Goal: Transaction & Acquisition: Purchase product/service

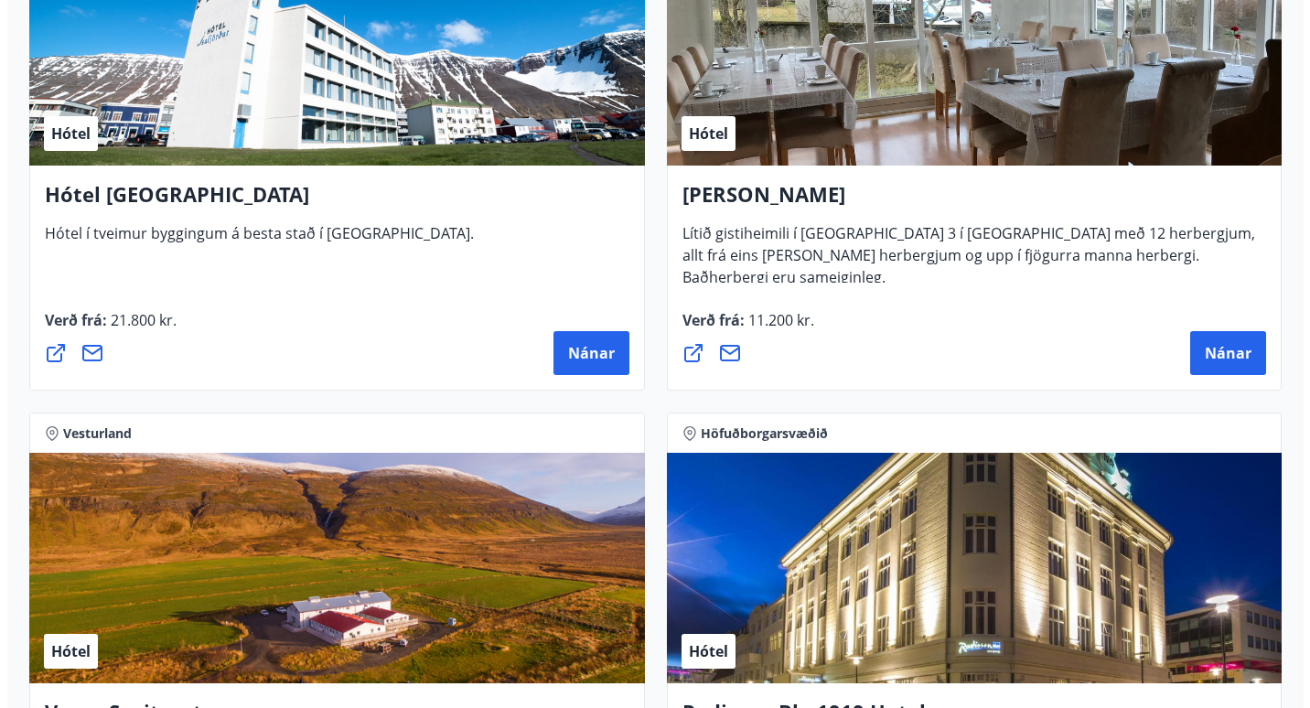
scroll to position [4648, 0]
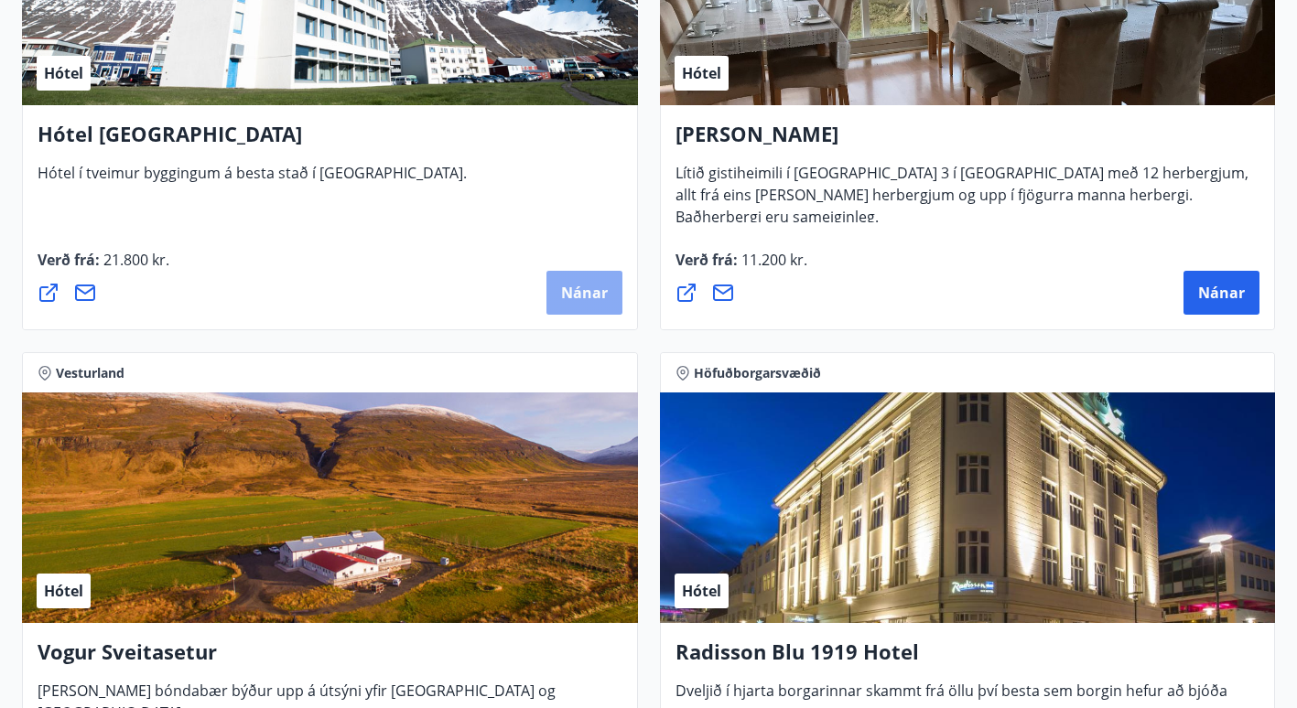
click at [580, 274] on button "Nánar" at bounding box center [584, 293] width 76 height 44
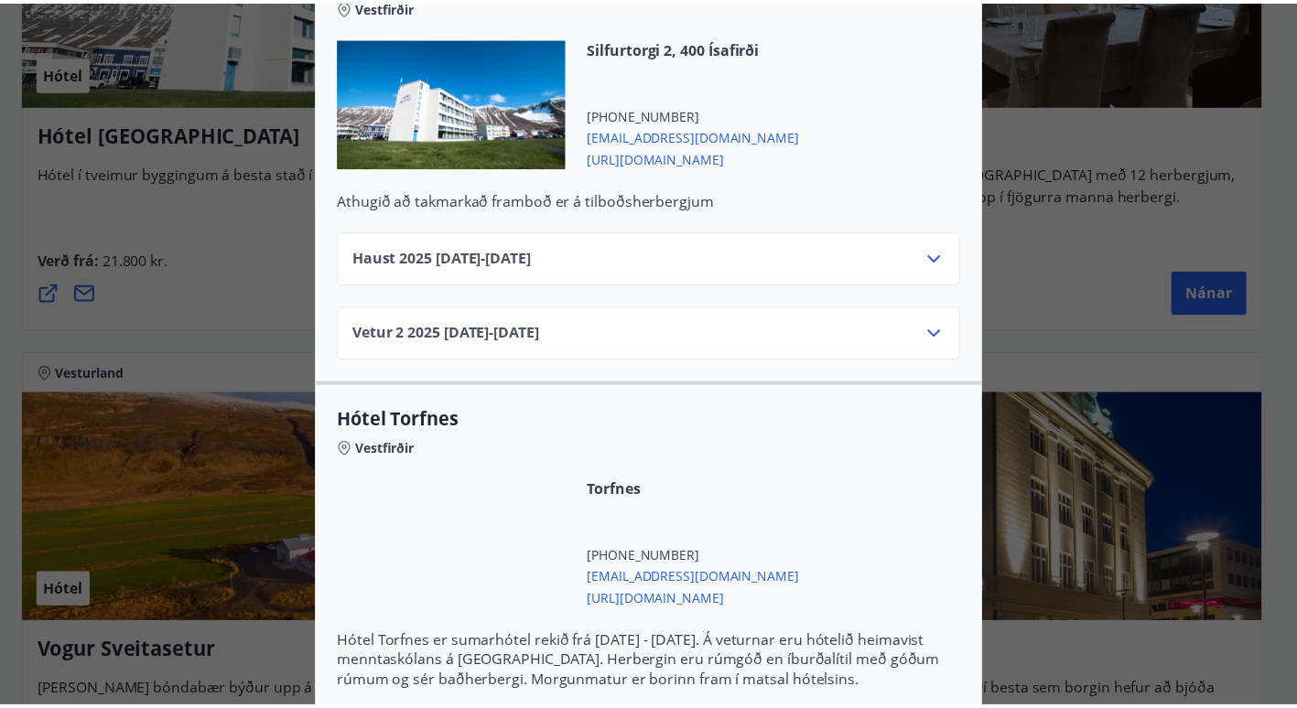
scroll to position [0, 0]
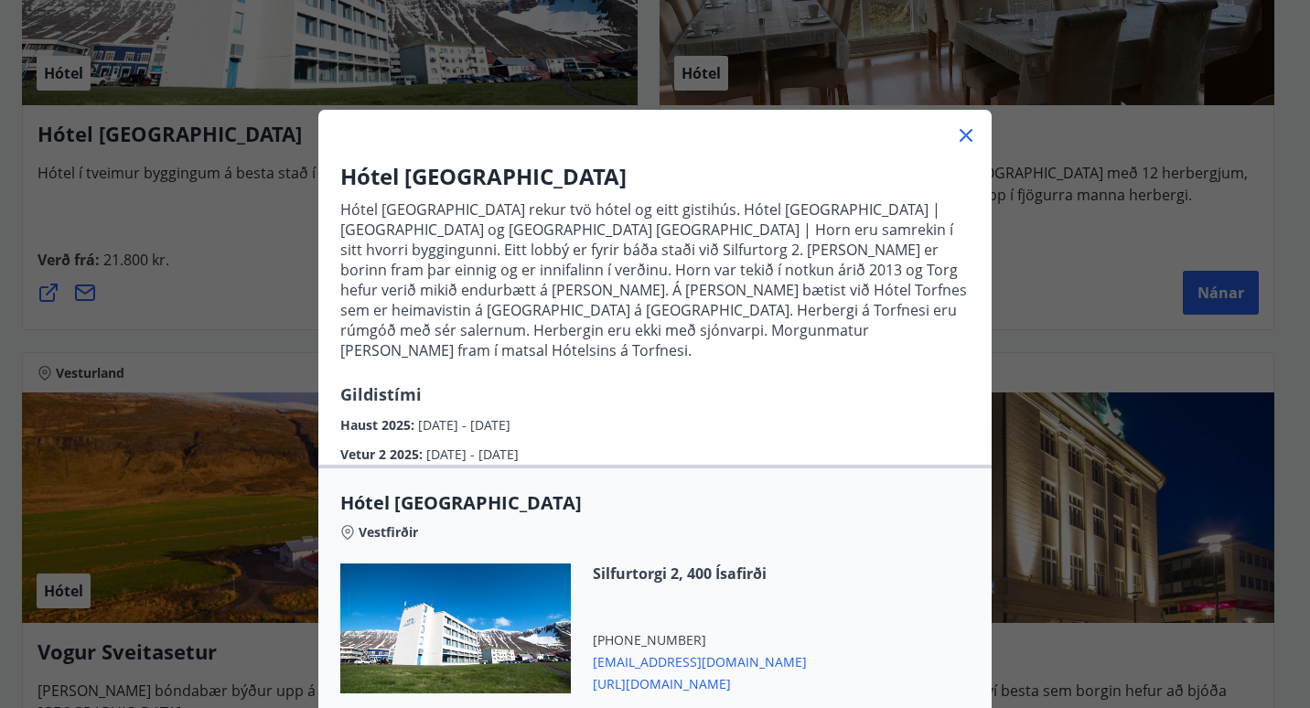
click at [961, 145] on icon at bounding box center [966, 135] width 22 height 22
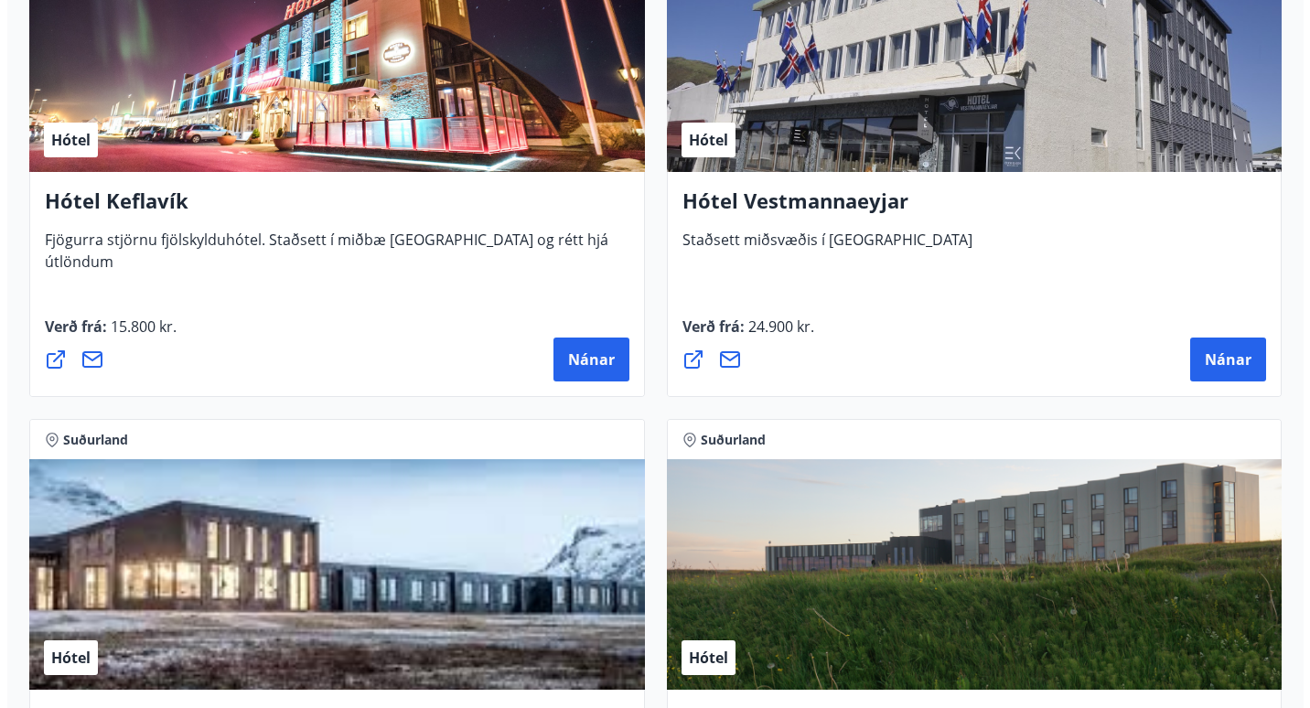
scroll to position [6625, 0]
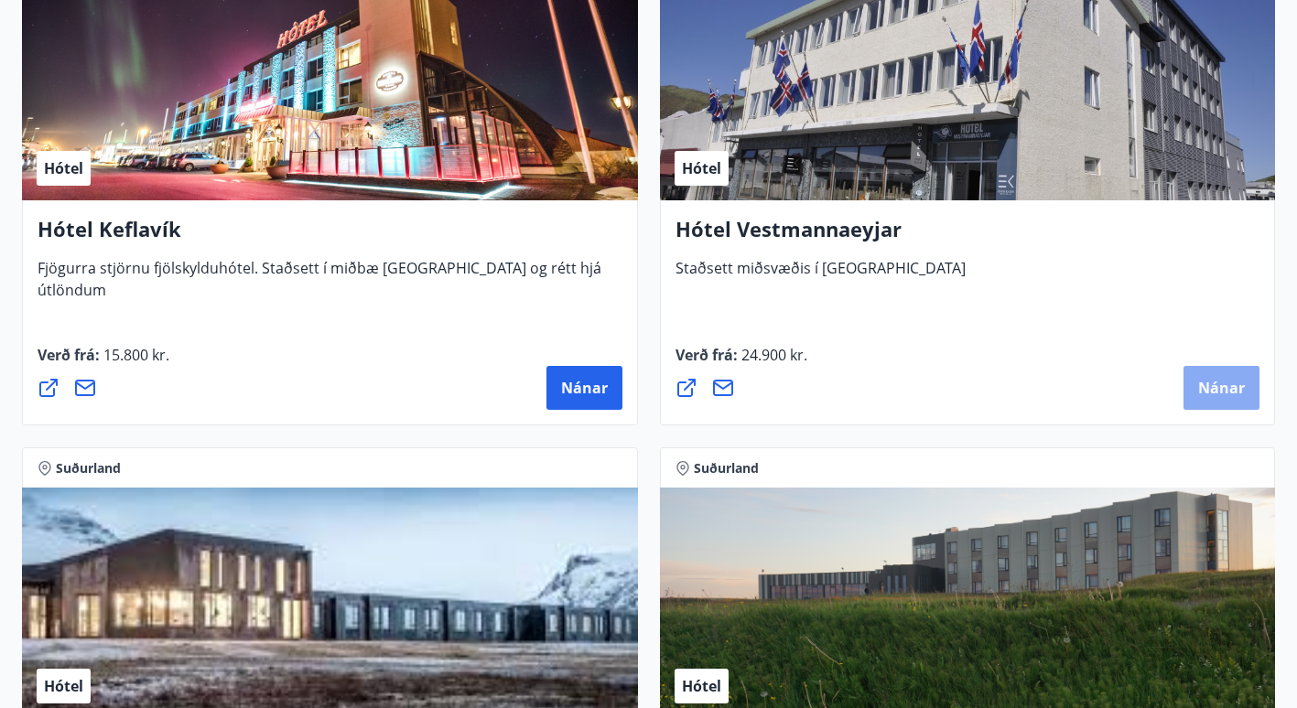
click at [1222, 383] on span "Nánar" at bounding box center [1221, 388] width 47 height 20
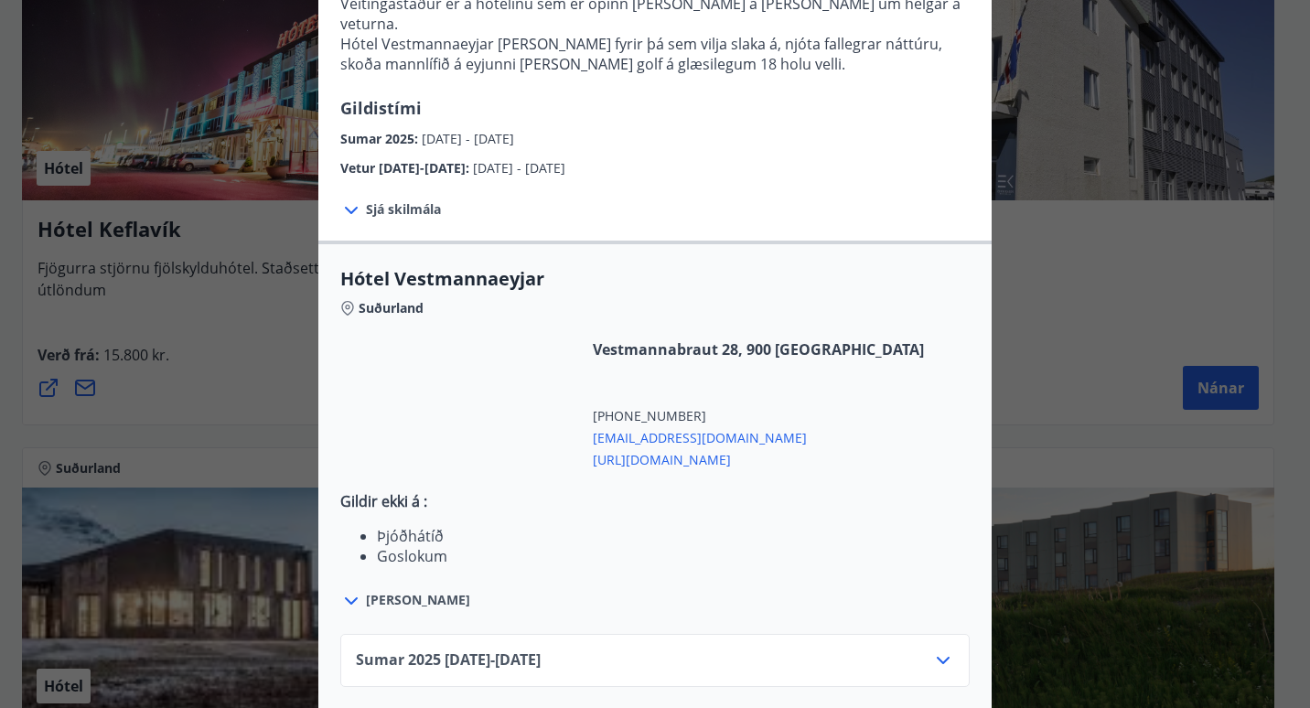
scroll to position [456, 0]
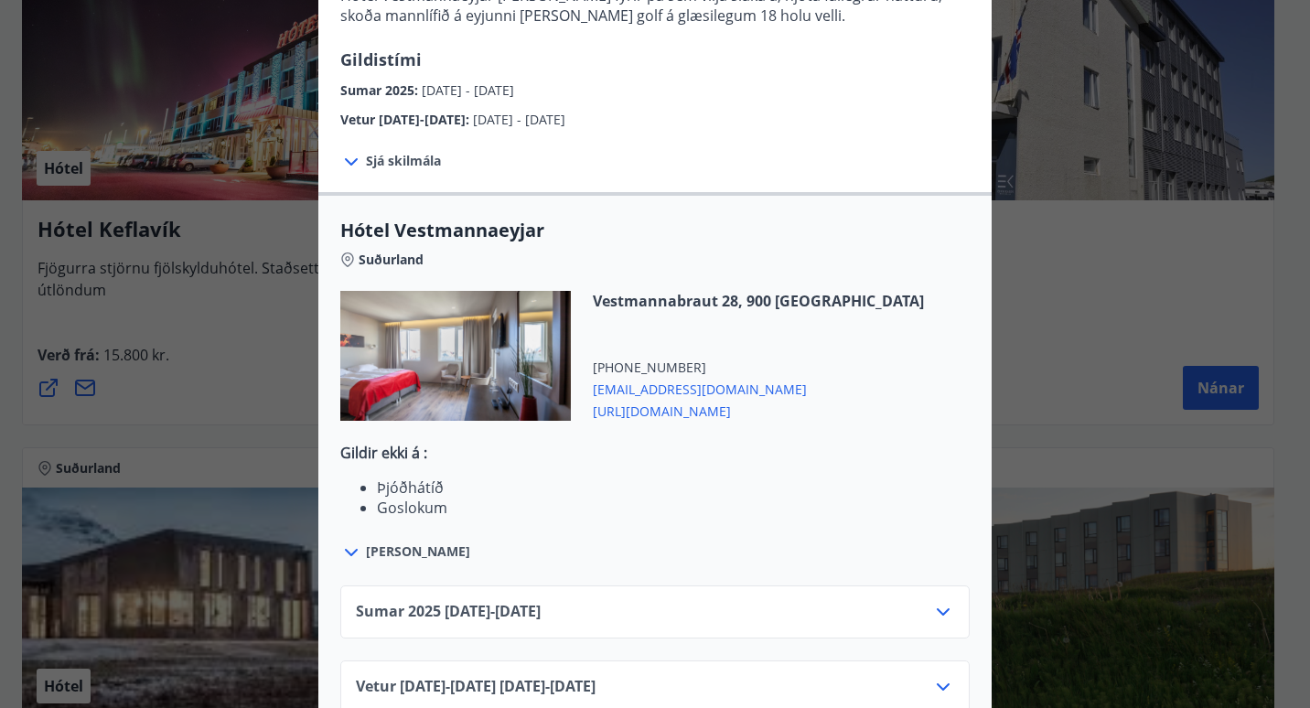
click at [937, 676] on icon at bounding box center [944, 687] width 22 height 22
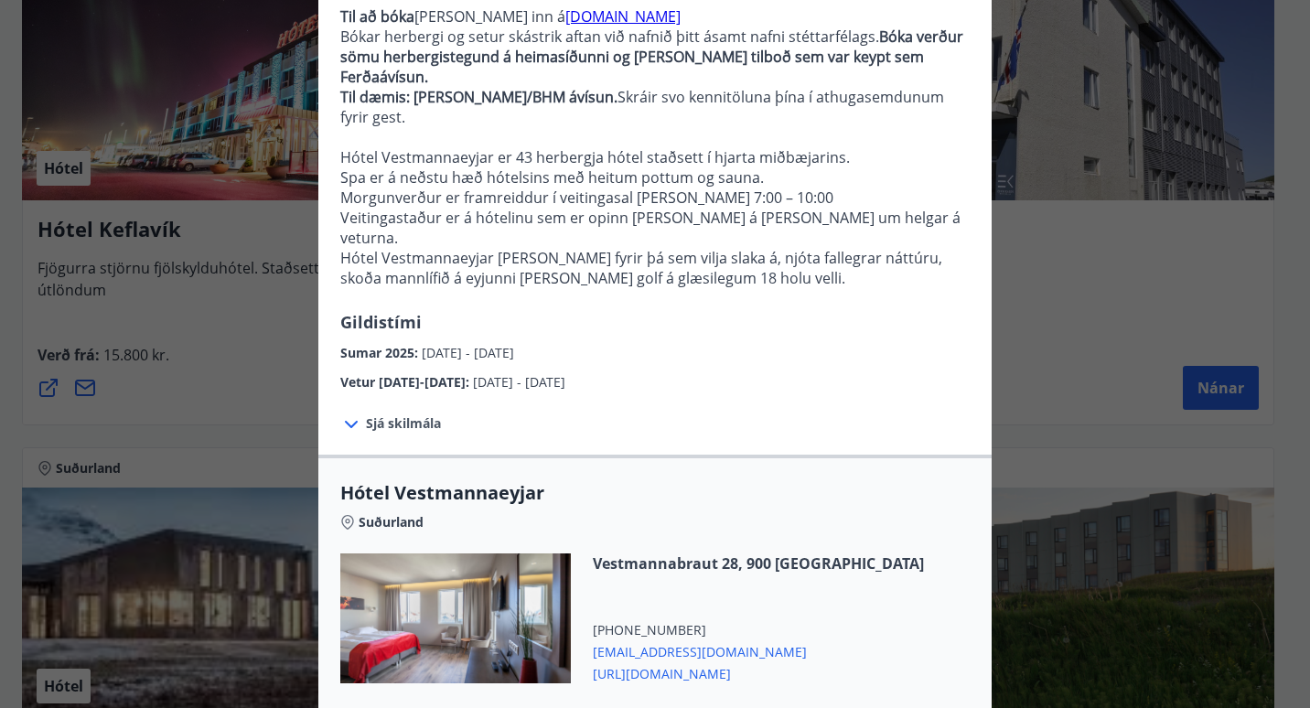
scroll to position [170, 0]
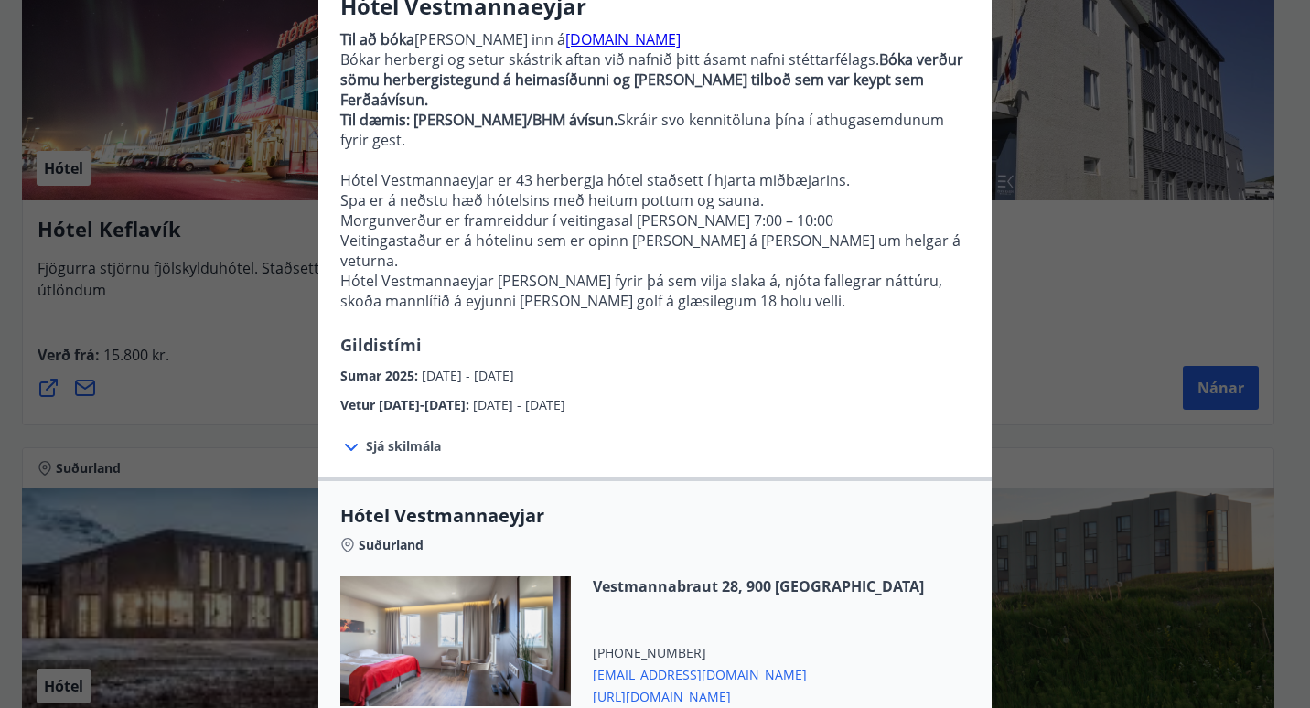
click at [373, 437] on span "Sjá skilmála" at bounding box center [403, 446] width 75 height 18
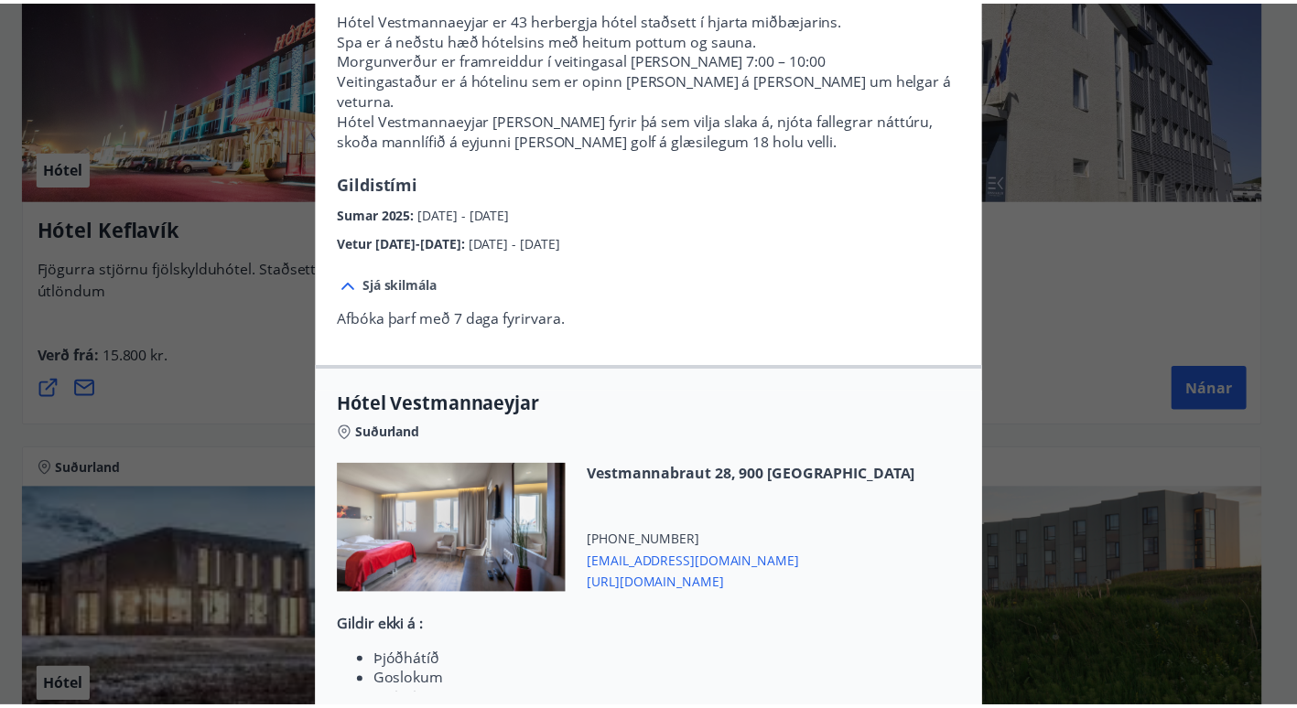
scroll to position [0, 0]
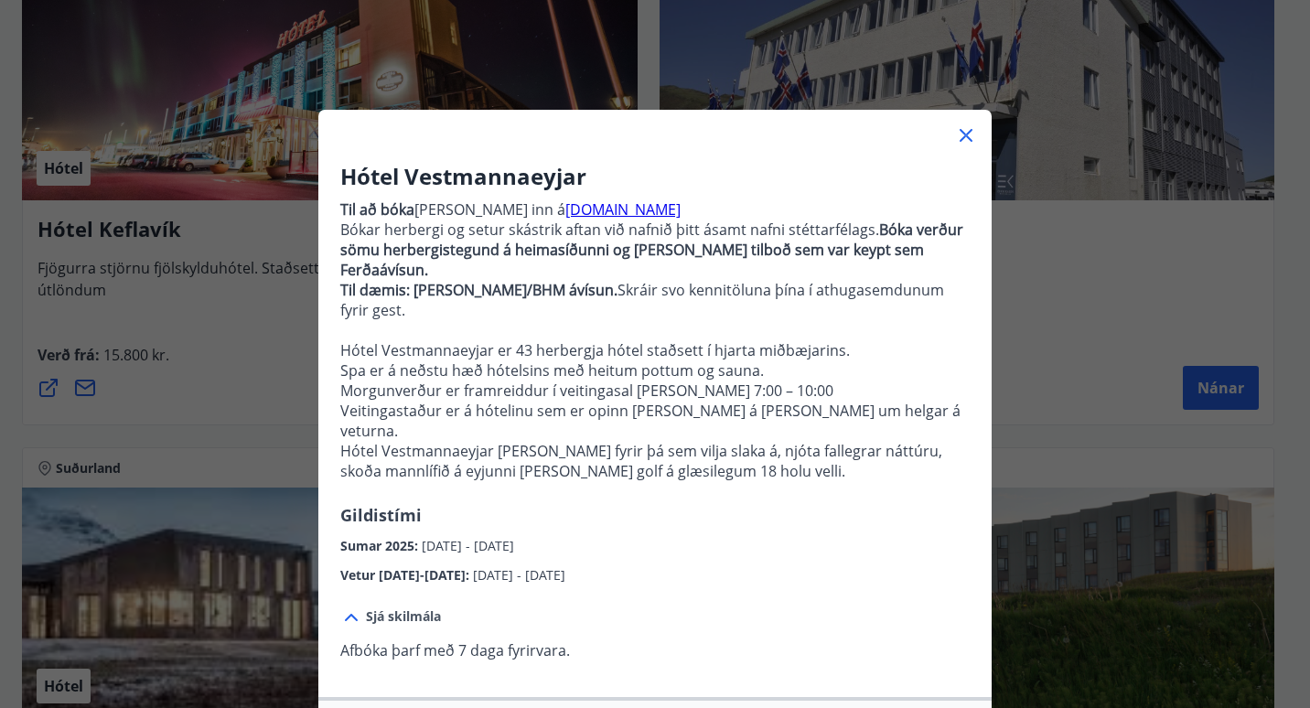
click at [966, 133] on icon at bounding box center [966, 135] width 22 height 22
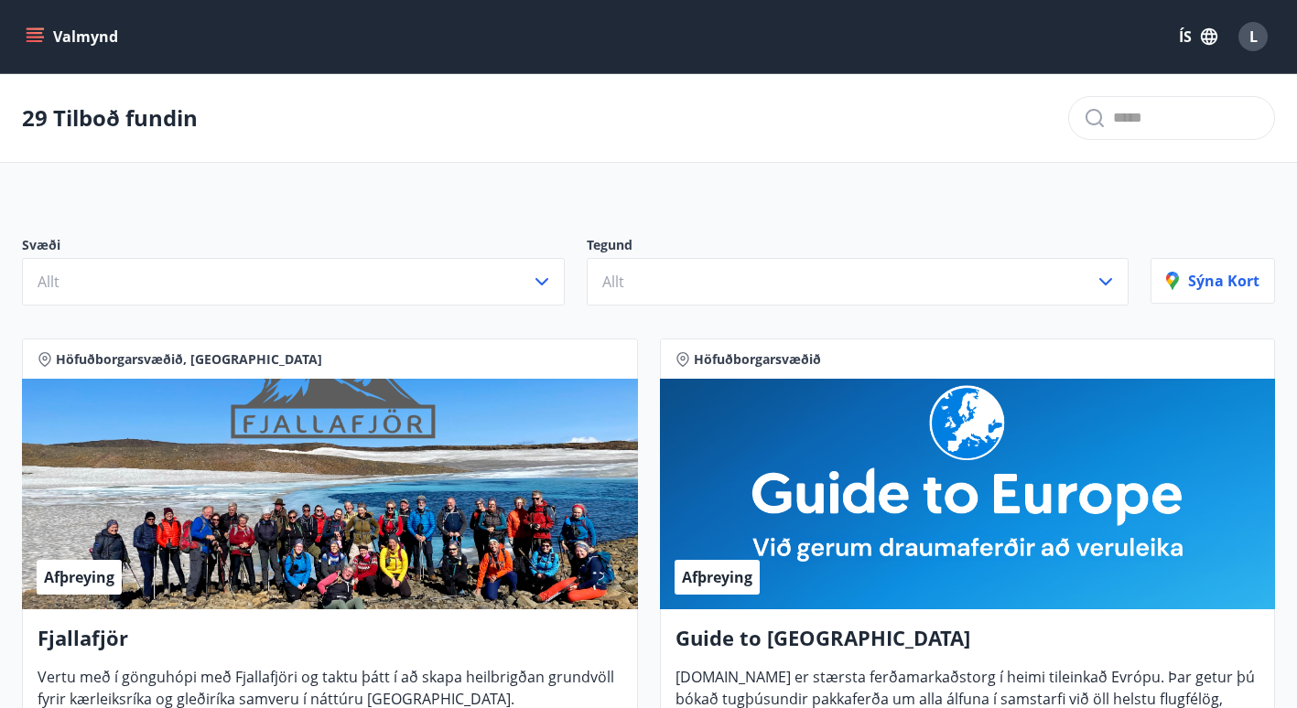
click at [37, 35] on icon "menu" at bounding box center [35, 36] width 18 height 18
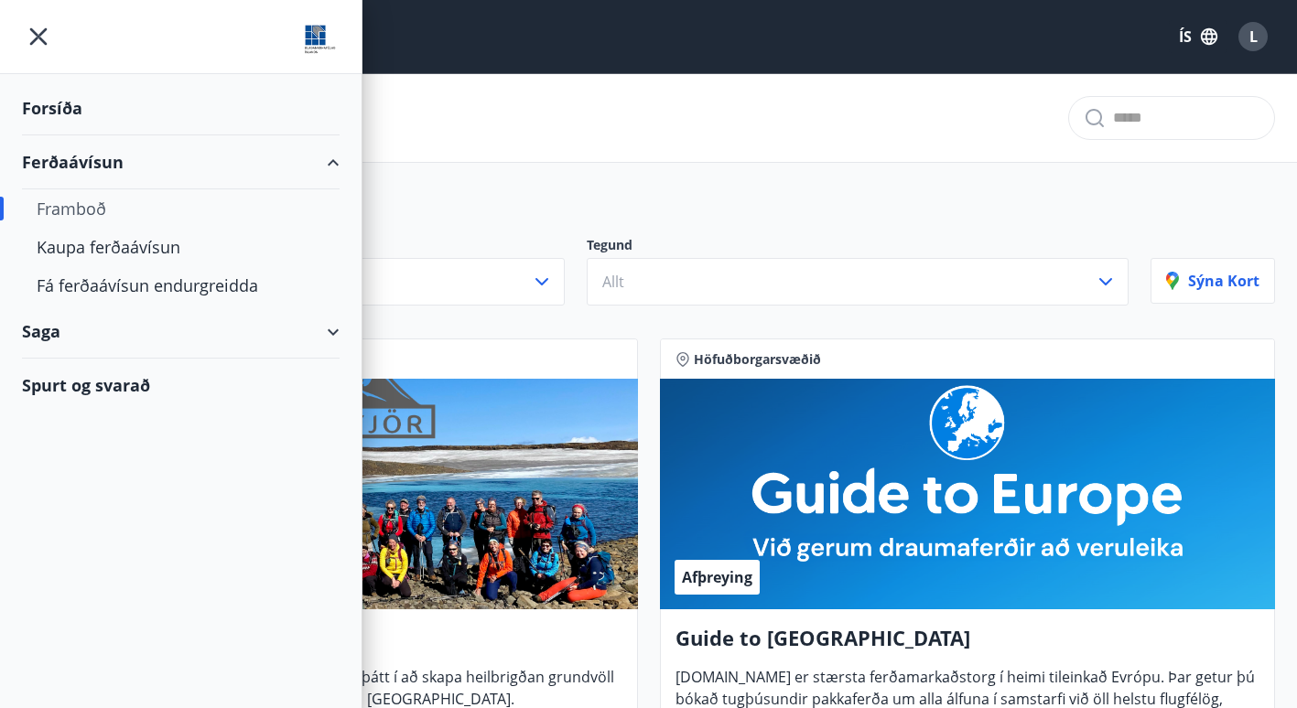
click at [89, 160] on div "Ferðaávísun" at bounding box center [181, 162] width 318 height 54
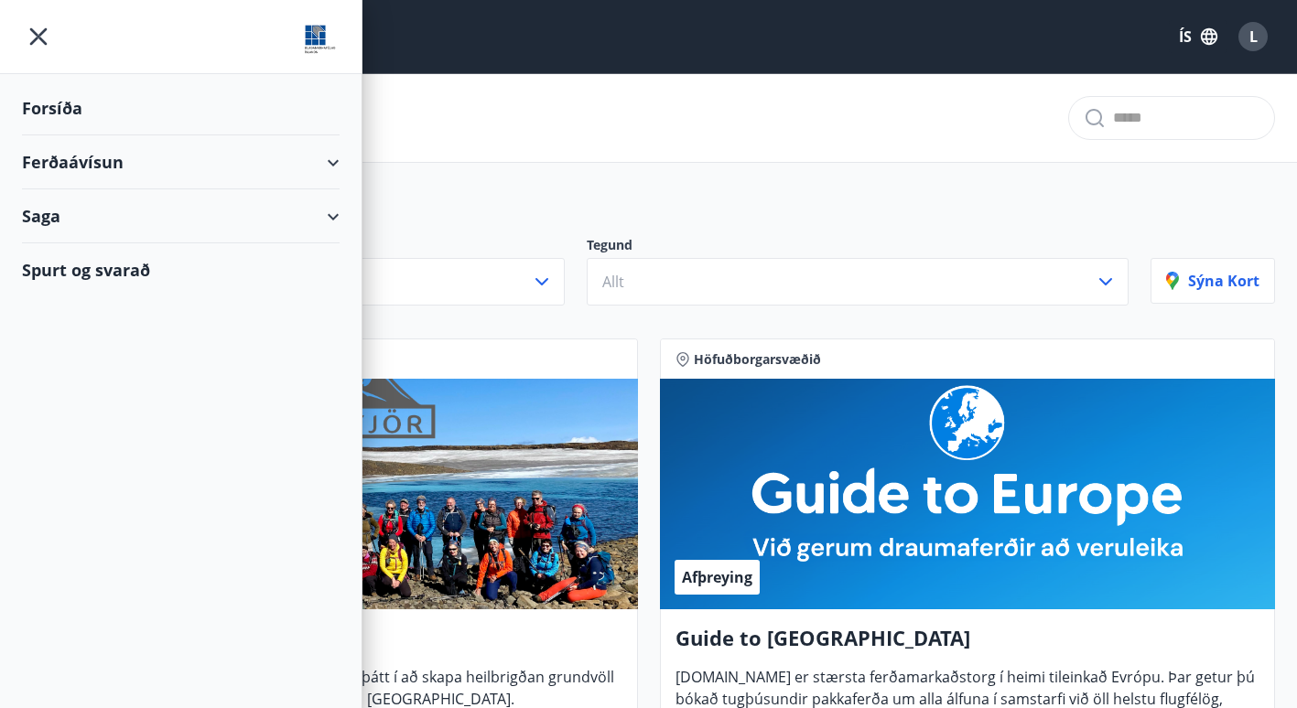
click at [89, 160] on div "Ferðaávísun" at bounding box center [181, 162] width 318 height 54
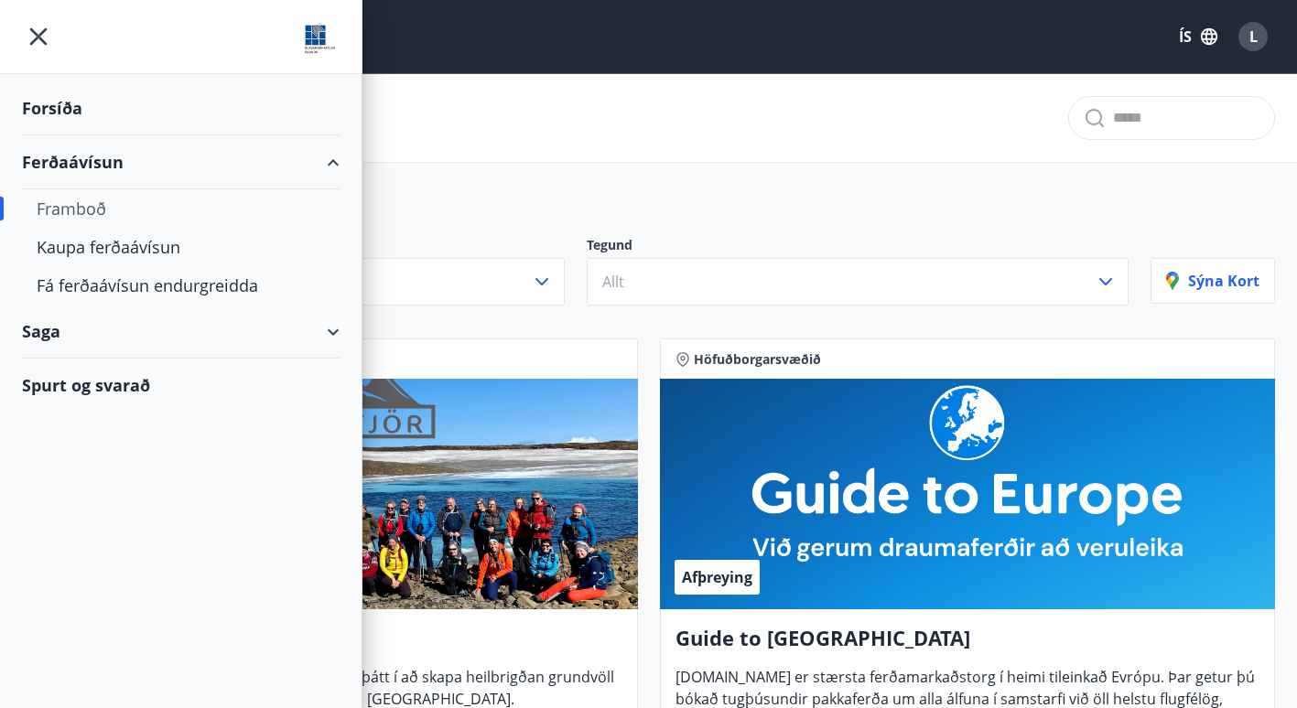
click at [63, 102] on div "Forsíða" at bounding box center [181, 108] width 318 height 54
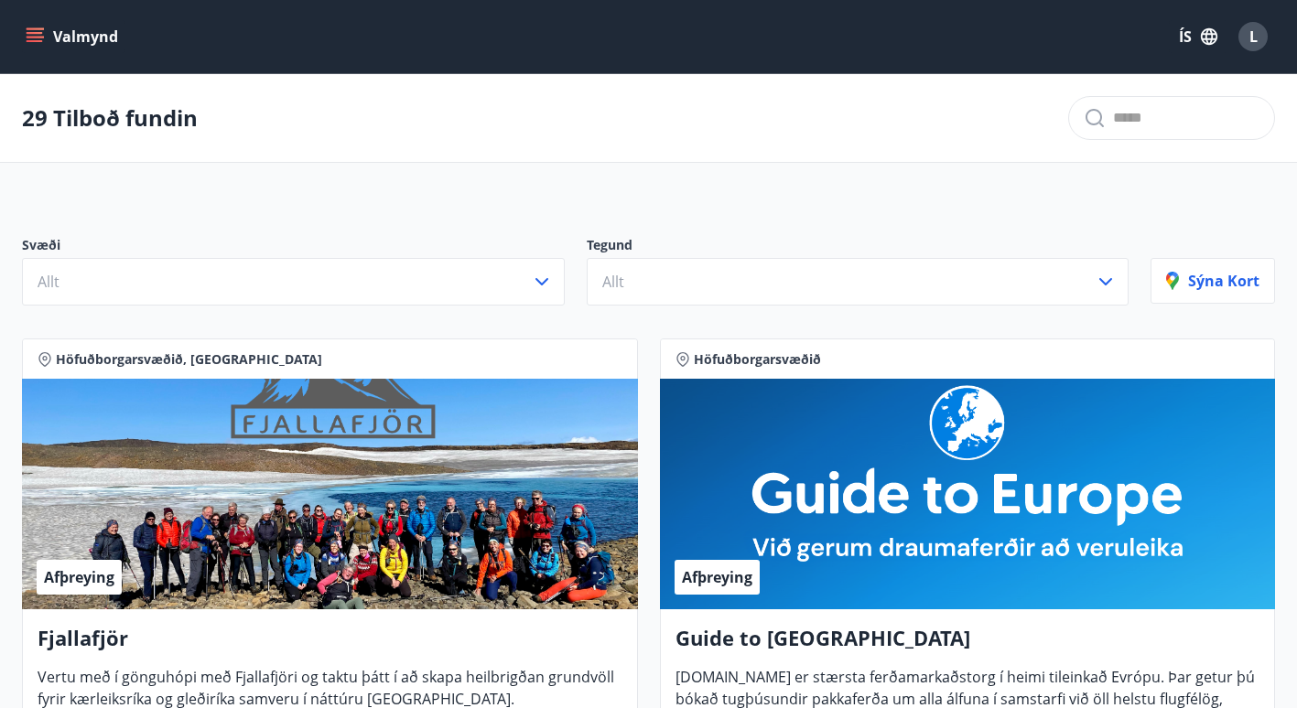
click at [33, 41] on icon "menu" at bounding box center [35, 41] width 16 height 2
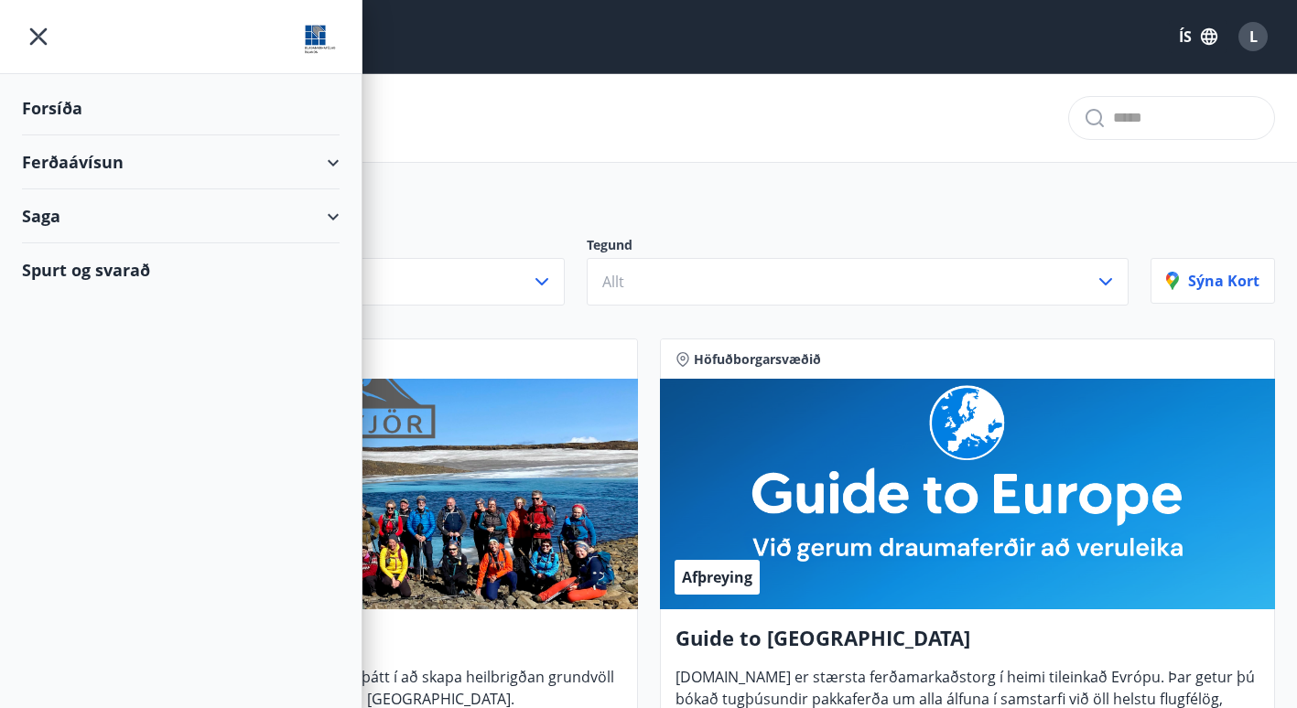
click at [99, 156] on div "Ferðaávísun" at bounding box center [181, 162] width 318 height 54
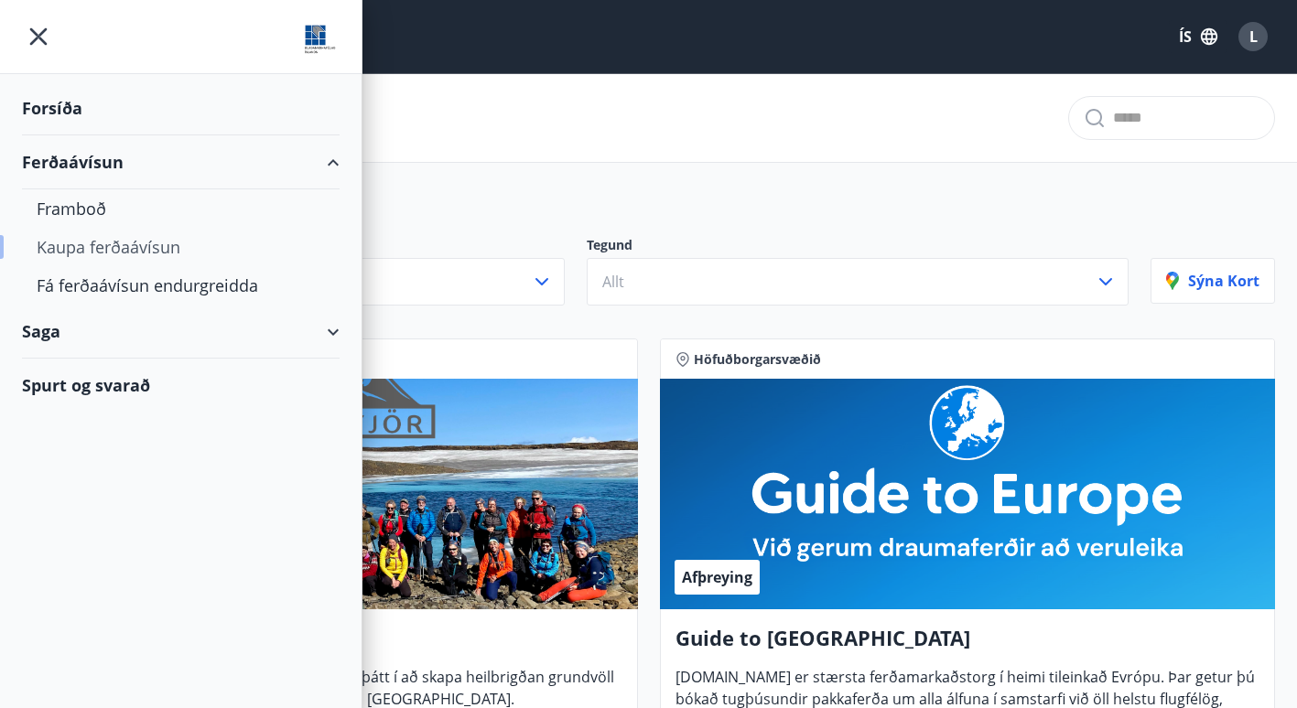
click at [70, 243] on div "Kaupa ferðaávísun" at bounding box center [181, 247] width 288 height 38
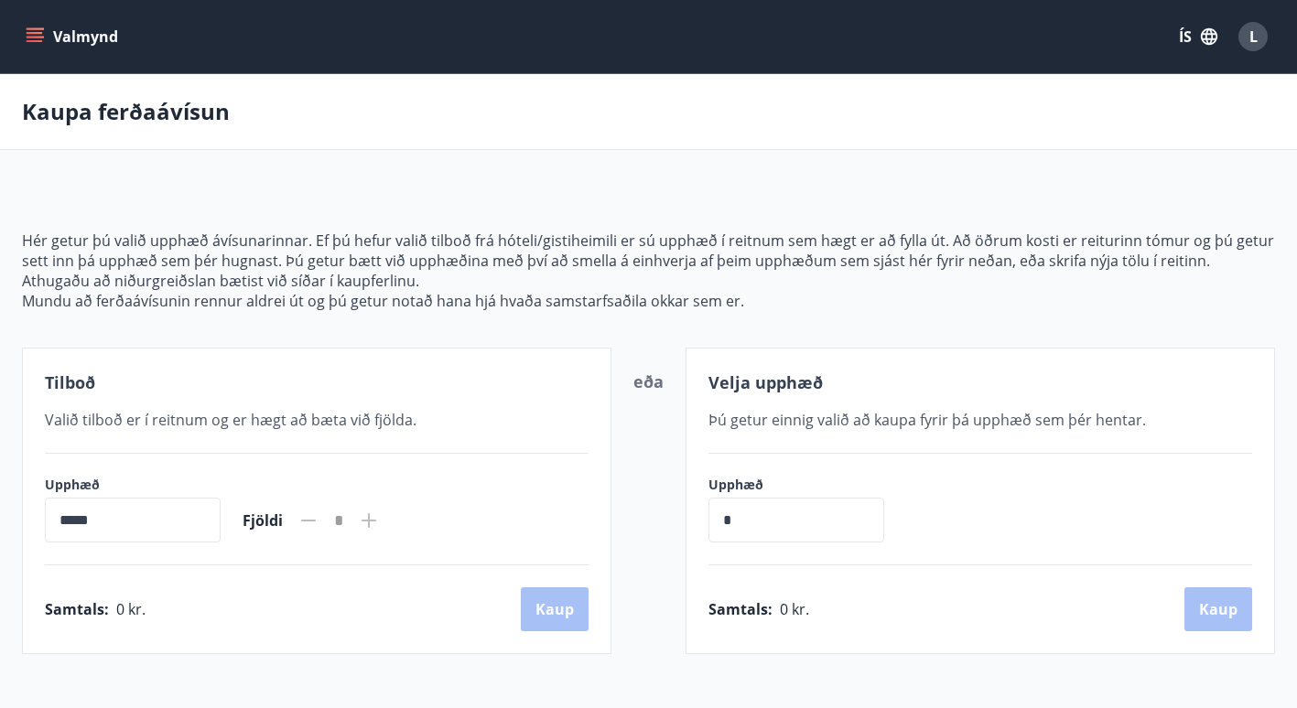
click at [35, 38] on icon "menu" at bounding box center [35, 36] width 18 height 18
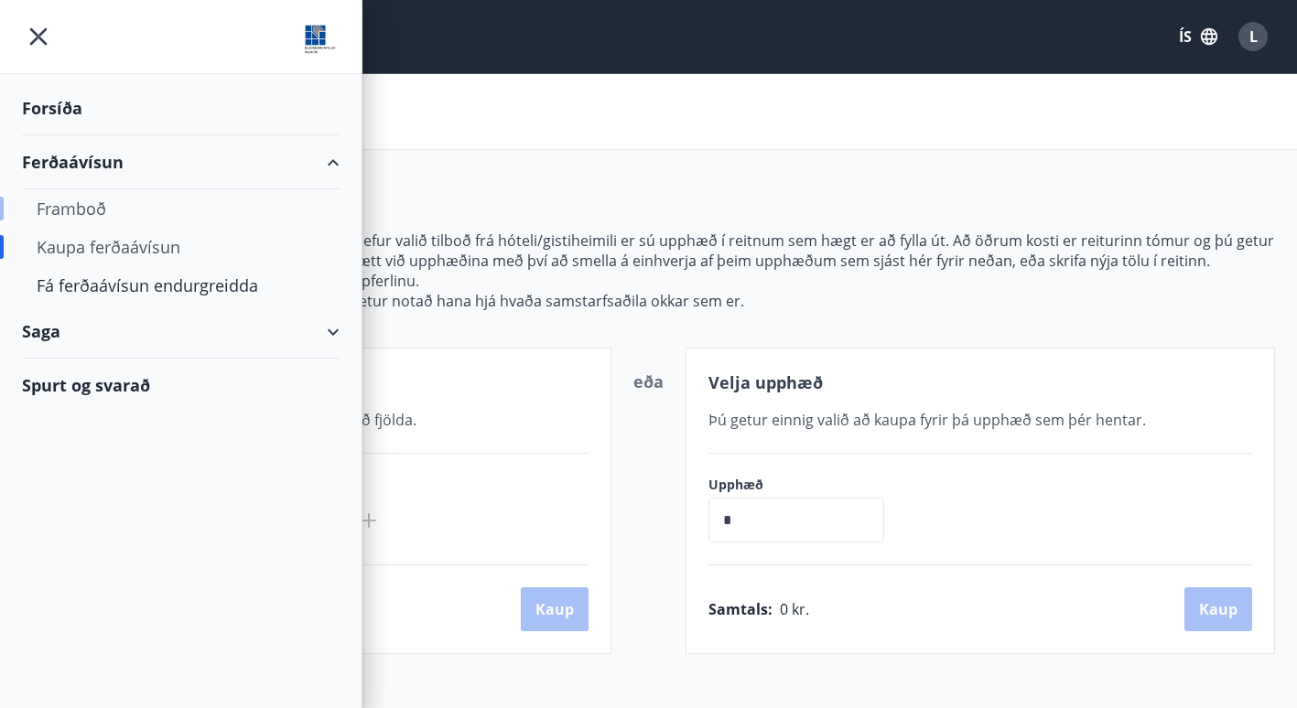
click at [77, 199] on div "Framboð" at bounding box center [181, 208] width 288 height 38
